Goal: Transaction & Acquisition: Purchase product/service

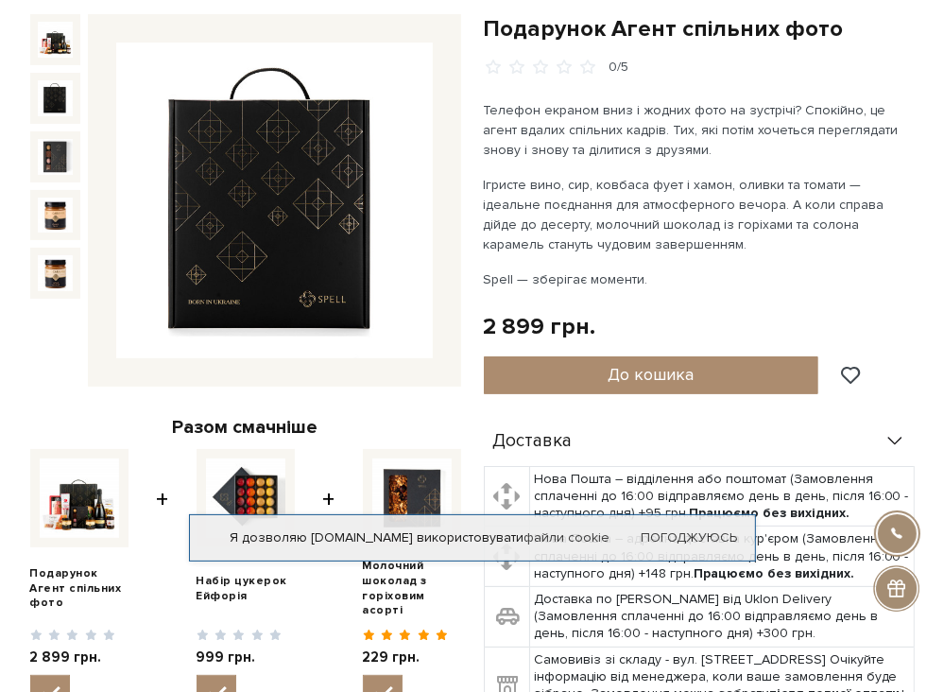
click at [45, 95] on img at bounding box center [56, 98] width 36 height 36
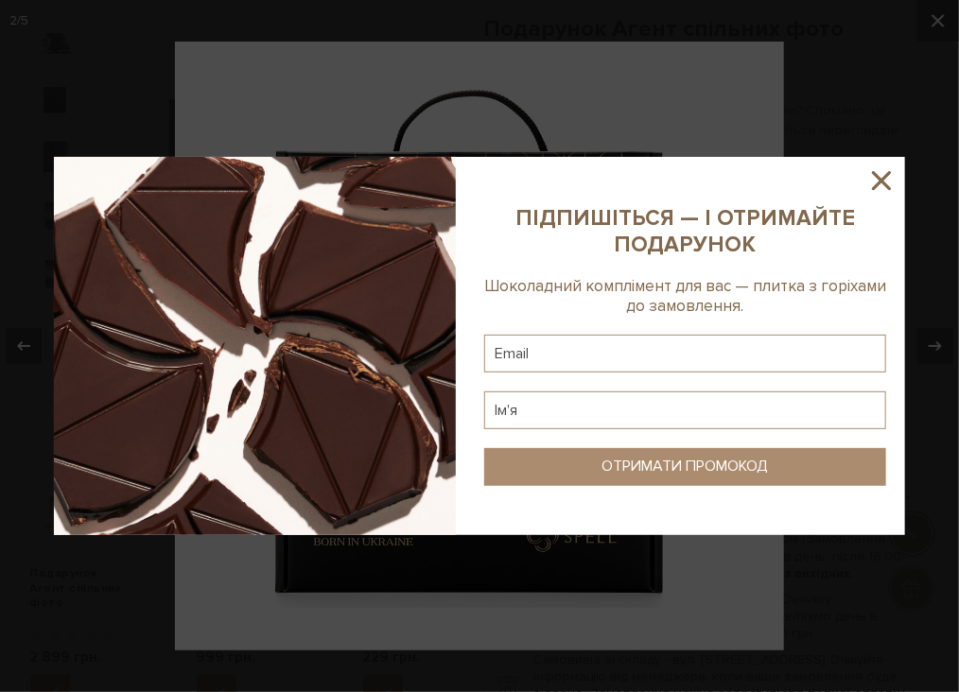
click at [877, 175] on icon at bounding box center [881, 180] width 19 height 19
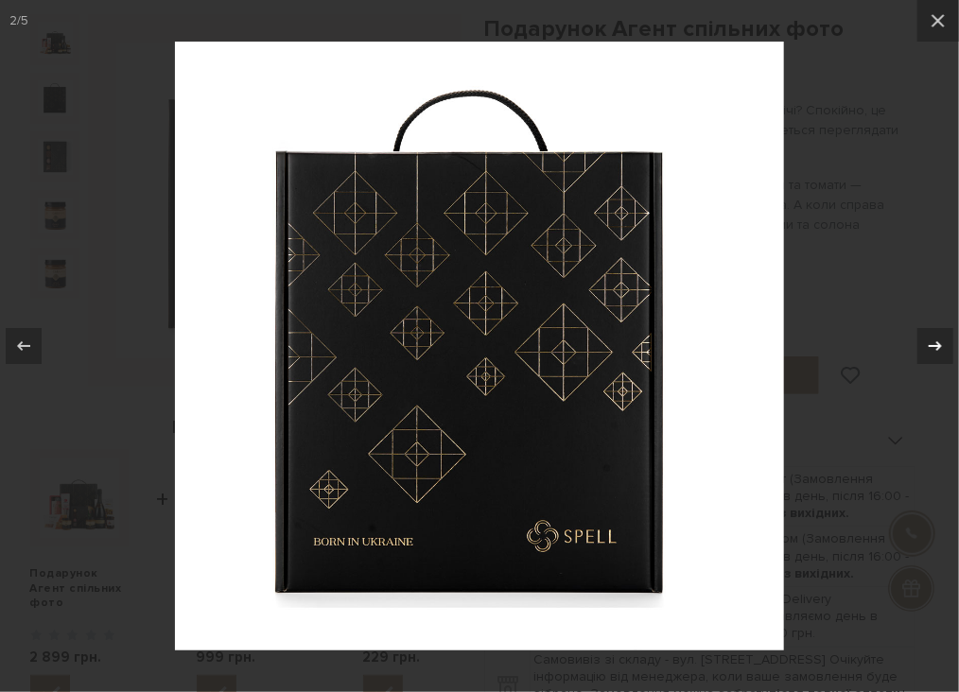
click at [930, 343] on icon at bounding box center [935, 346] width 23 height 23
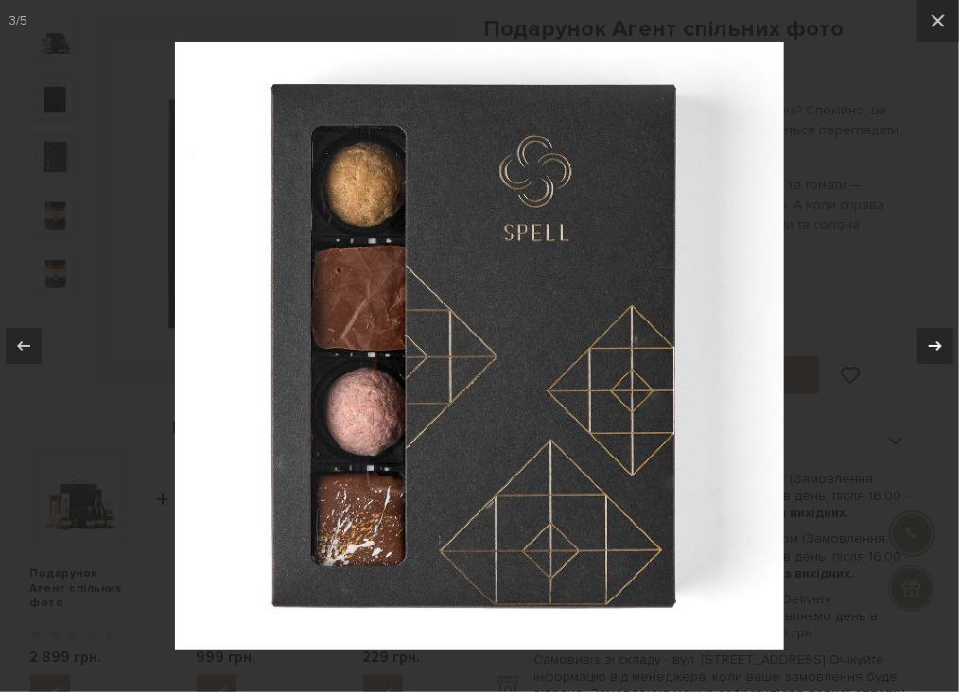
click at [937, 343] on icon at bounding box center [935, 346] width 23 height 23
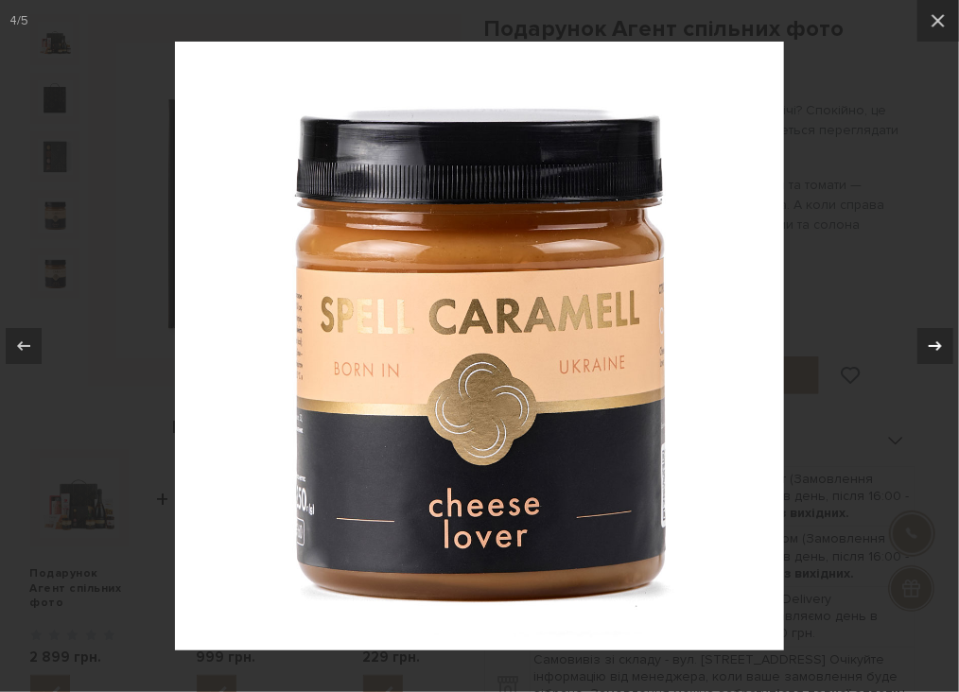
click at [941, 344] on icon at bounding box center [935, 346] width 23 height 23
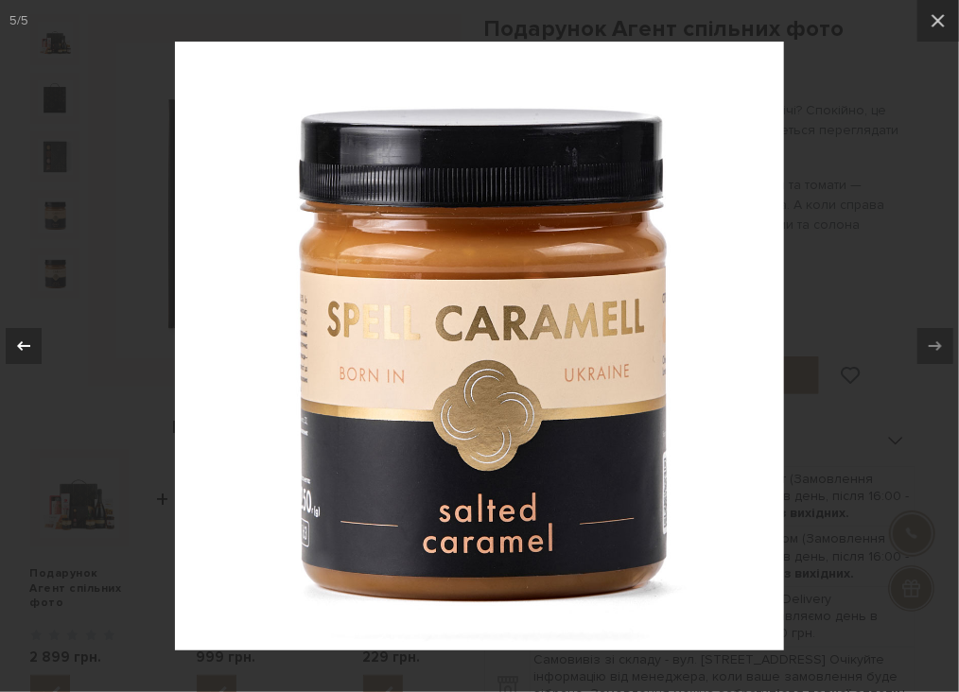
click at [26, 348] on icon at bounding box center [23, 346] width 23 height 23
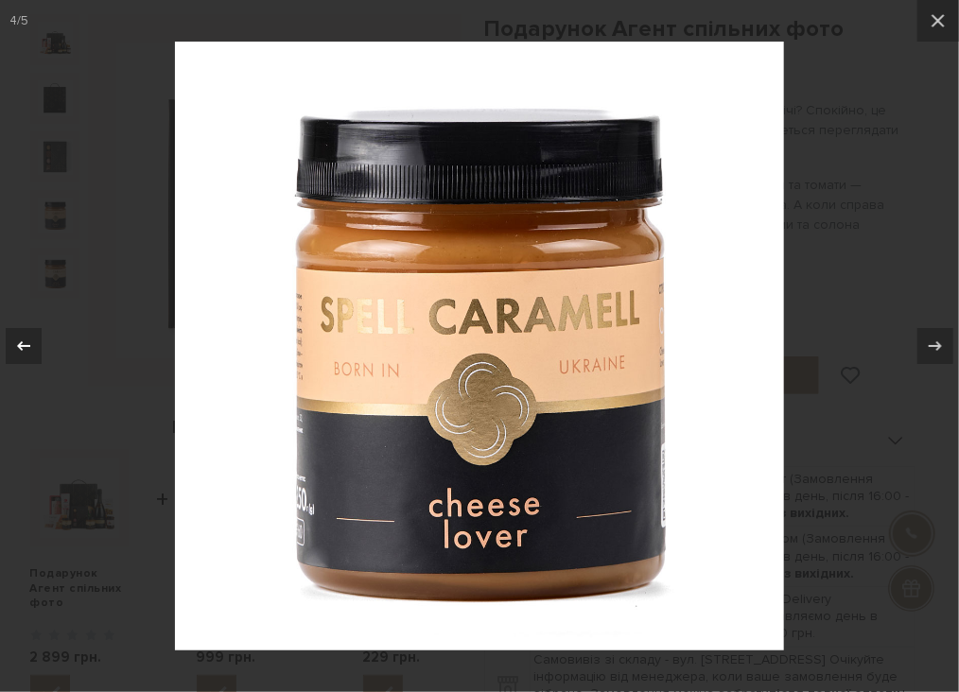
click at [26, 348] on icon at bounding box center [23, 346] width 23 height 23
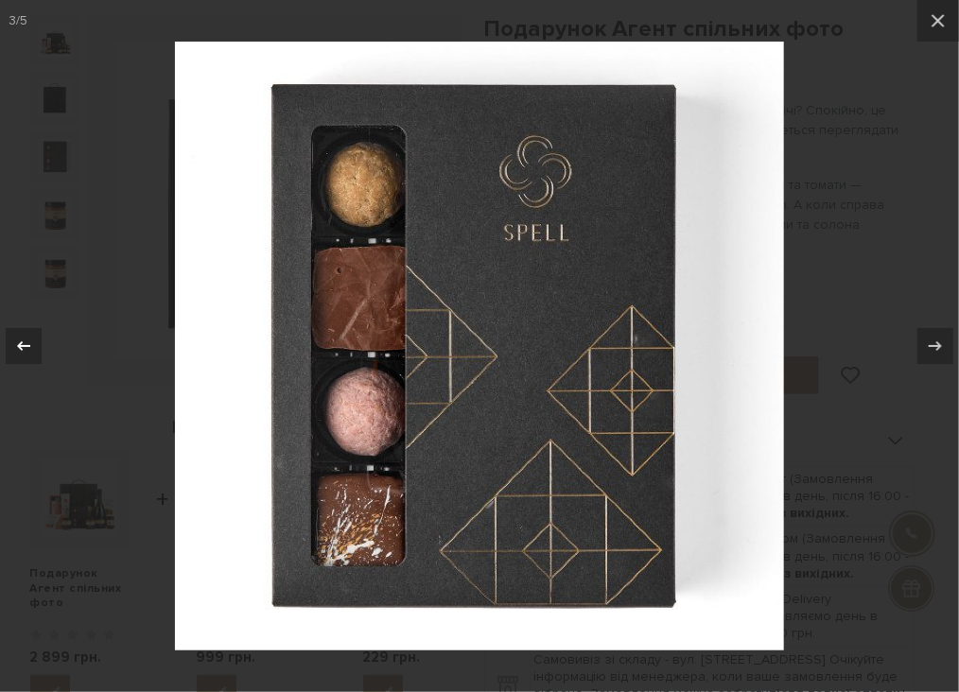
click at [26, 348] on icon at bounding box center [23, 346] width 23 height 23
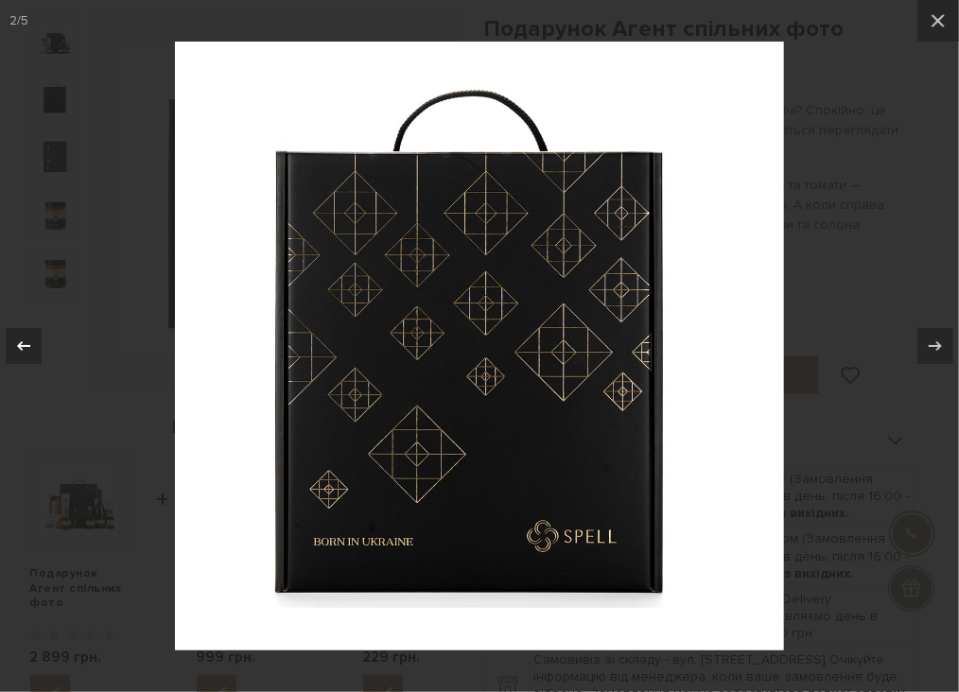
click at [26, 348] on icon at bounding box center [23, 346] width 23 height 23
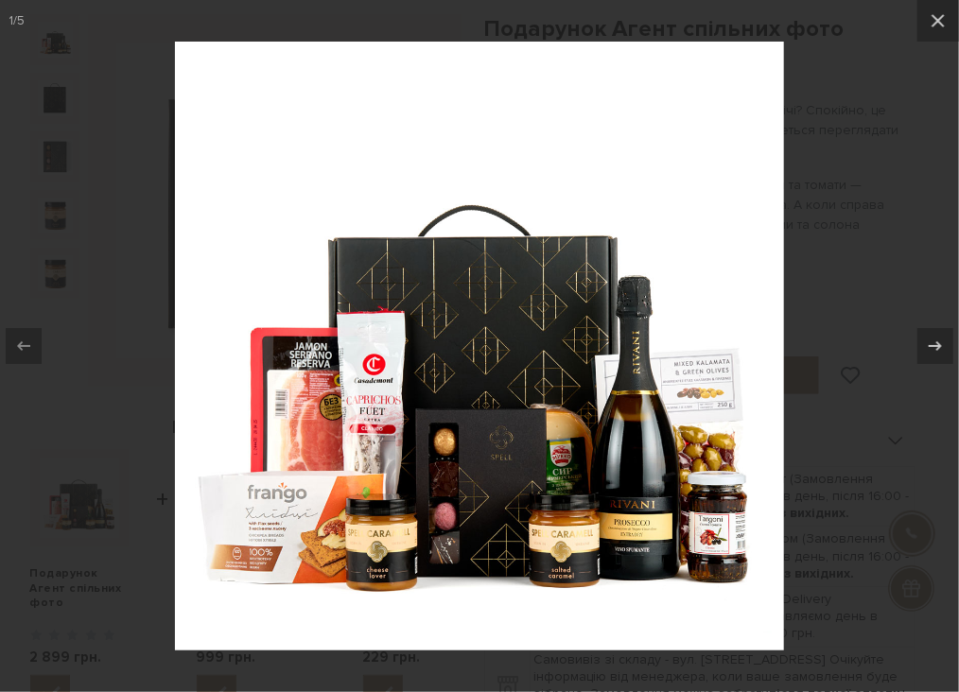
drag, startPoint x: 934, startPoint y: 18, endPoint x: 911, endPoint y: 18, distance: 22.7
click at [933, 18] on icon at bounding box center [937, 20] width 23 height 23
